Goal: Task Accomplishment & Management: Manage account settings

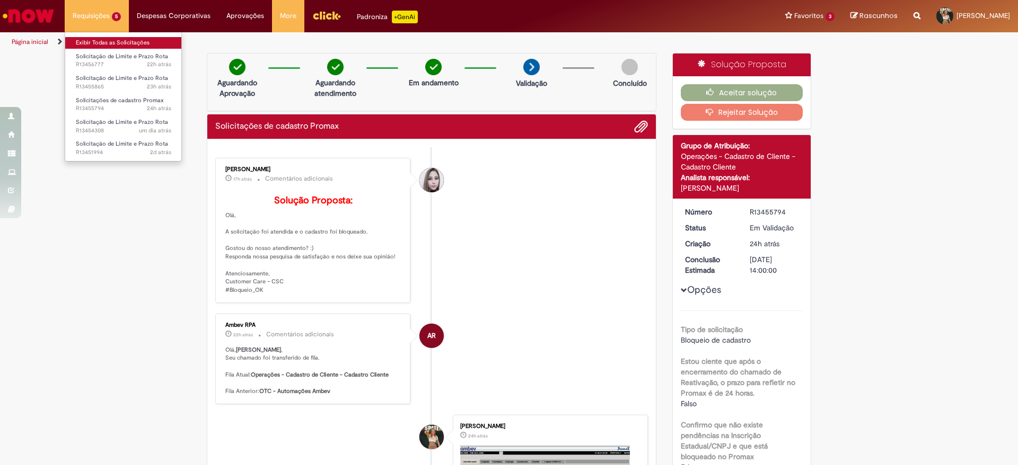
click at [108, 46] on link "Exibir Todas as Solicitações" at bounding box center [123, 43] width 117 height 12
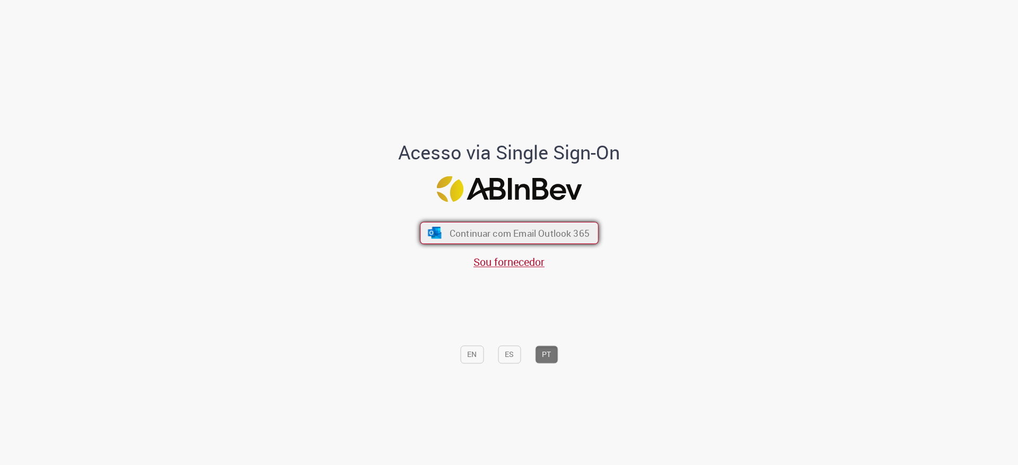
click at [482, 228] on button "Continuar com Email Outlook 365" at bounding box center [509, 233] width 179 height 22
click at [515, 244] on button "Continuar com Email Outlook 365" at bounding box center [509, 233] width 179 height 22
